Goal: Task Accomplishment & Management: Use online tool/utility

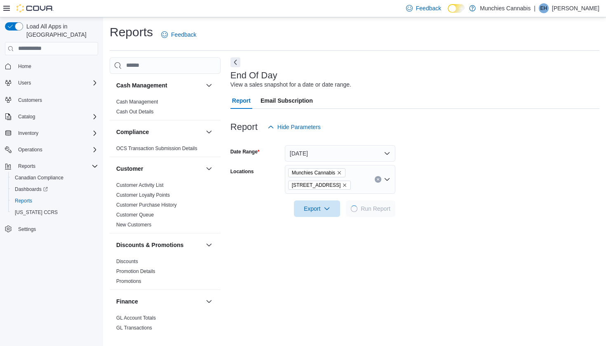
scroll to position [19, 0]
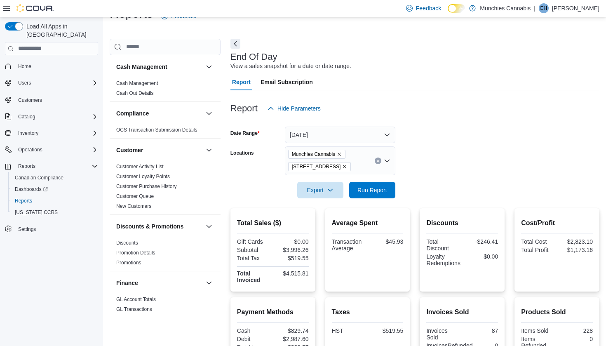
click at [462, 112] on div "Report Hide Parameters" at bounding box center [415, 108] width 369 height 16
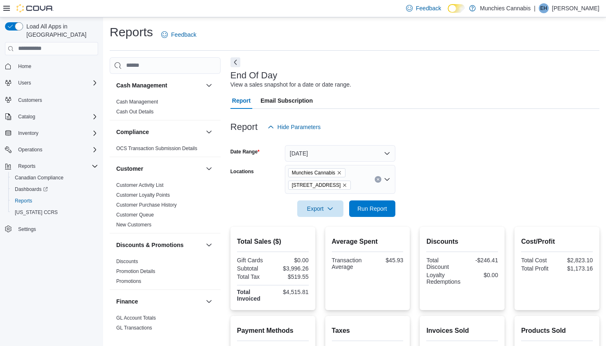
scroll to position [0, 0]
click at [386, 158] on button "[DATE]" at bounding box center [340, 153] width 111 height 16
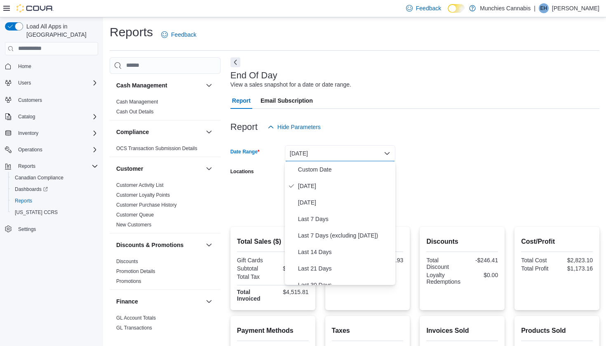
scroll to position [124, 0]
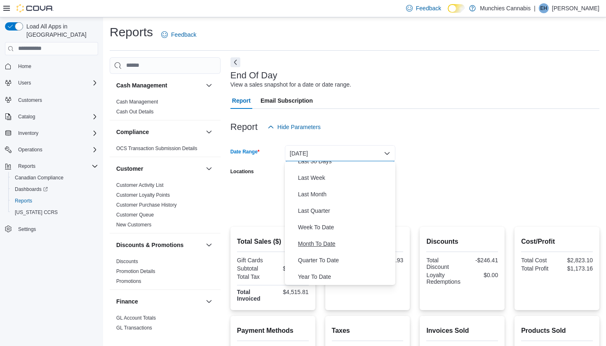
click at [323, 243] on span "Month To Date" at bounding box center [345, 244] width 94 height 10
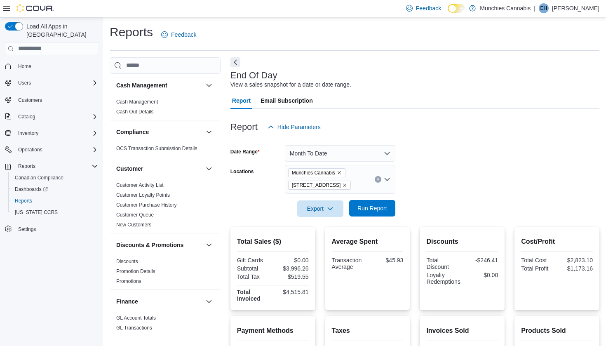
click at [372, 201] on span "Run Report" at bounding box center [372, 208] width 36 height 16
click at [386, 151] on button "Month To Date" at bounding box center [340, 153] width 111 height 16
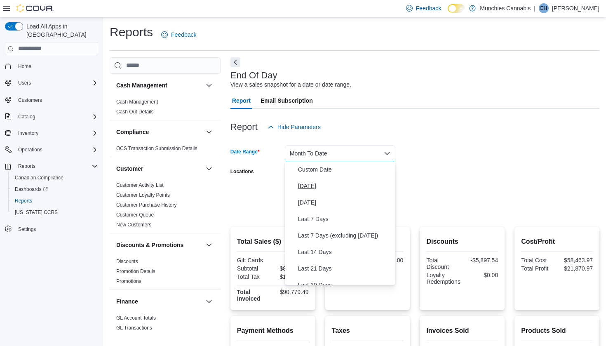
click at [313, 181] on span "[DATE]" at bounding box center [345, 186] width 94 height 10
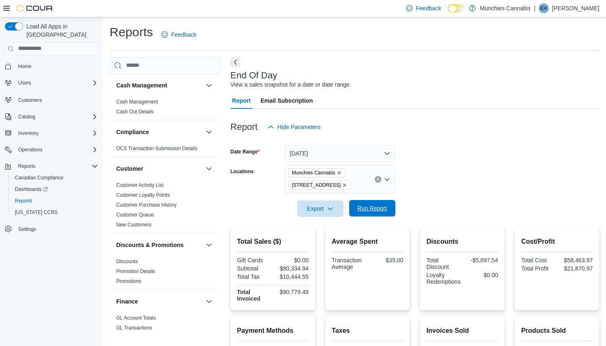
click at [363, 209] on span "Run Report" at bounding box center [373, 208] width 30 height 8
click at [387, 150] on button "[DATE]" at bounding box center [340, 153] width 111 height 16
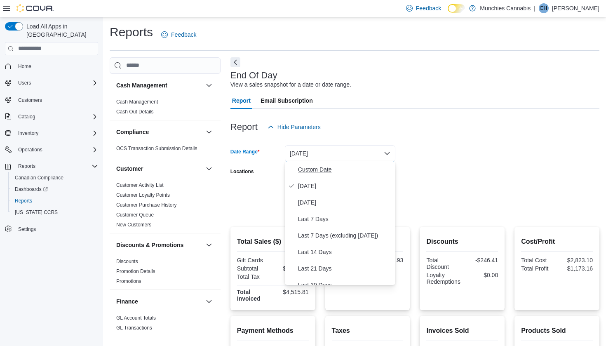
click at [374, 166] on span "Custom Date" at bounding box center [345, 170] width 94 height 10
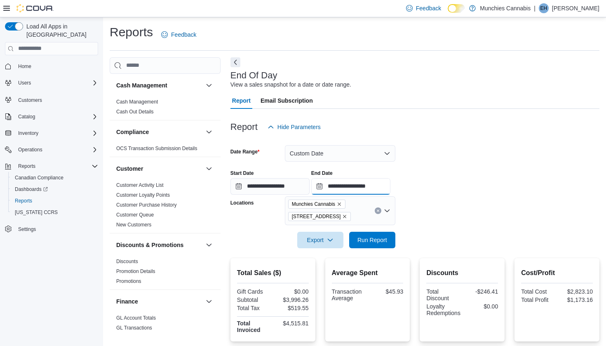
click at [391, 188] on input "**********" at bounding box center [350, 186] width 79 height 16
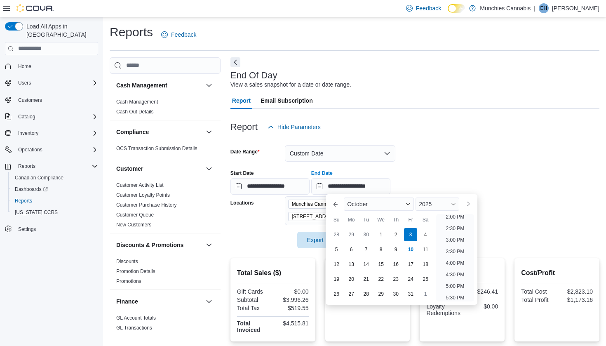
scroll to position [327, 0]
click at [459, 220] on li "2:00 PM" at bounding box center [455, 217] width 25 height 10
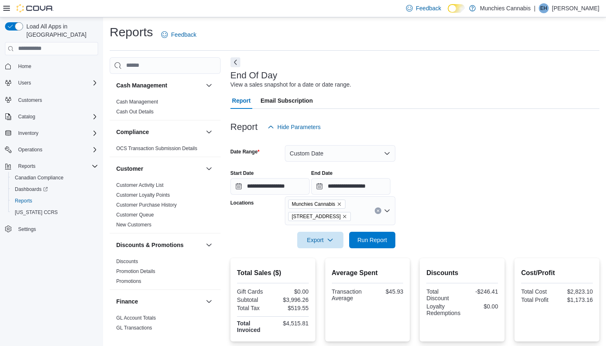
type input "**********"
click at [385, 234] on span "Run Report" at bounding box center [372, 239] width 36 height 16
